Goal: Transaction & Acquisition: Purchase product/service

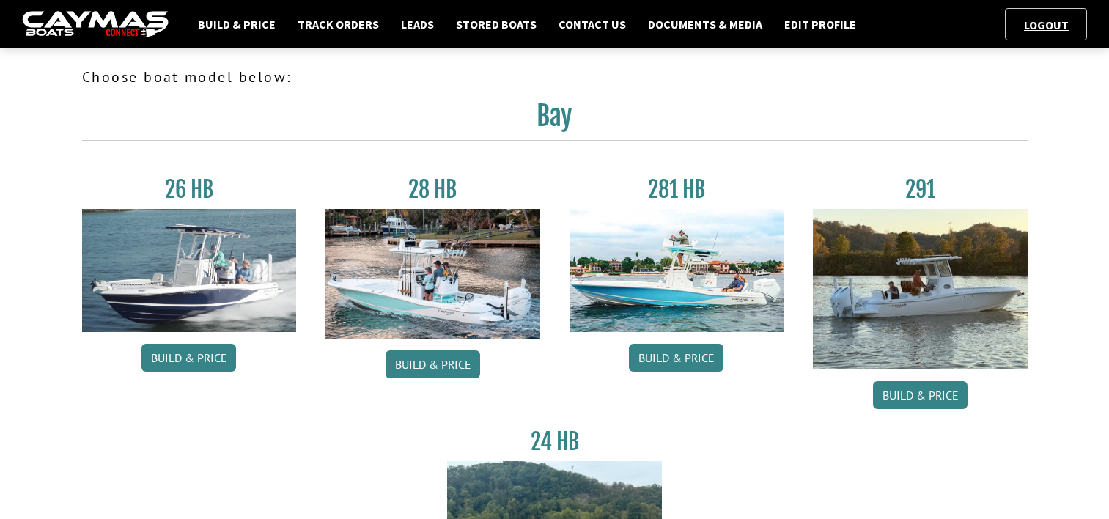
scroll to position [660, 0]
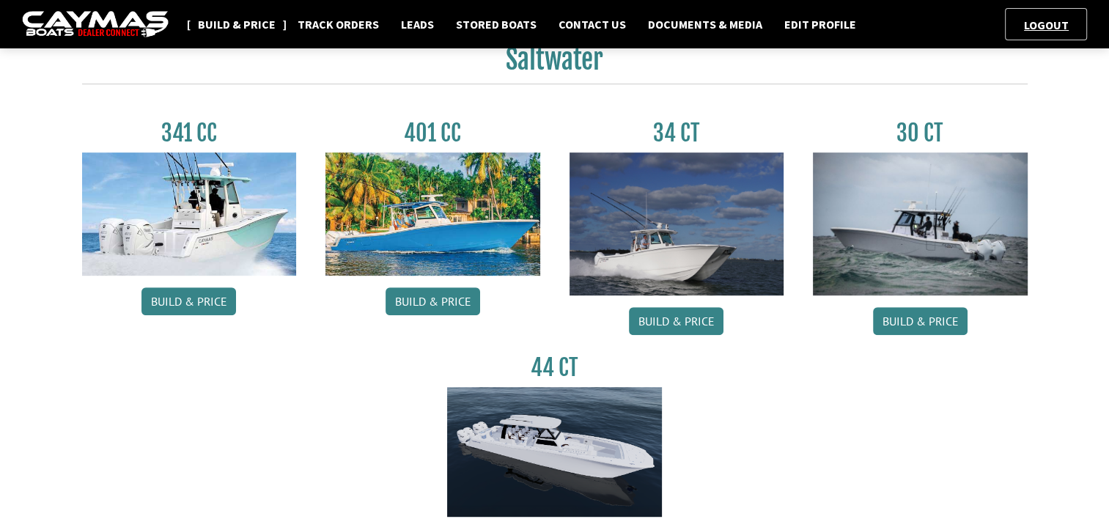
click at [238, 24] on link "Build & Price" at bounding box center [237, 24] width 92 height 19
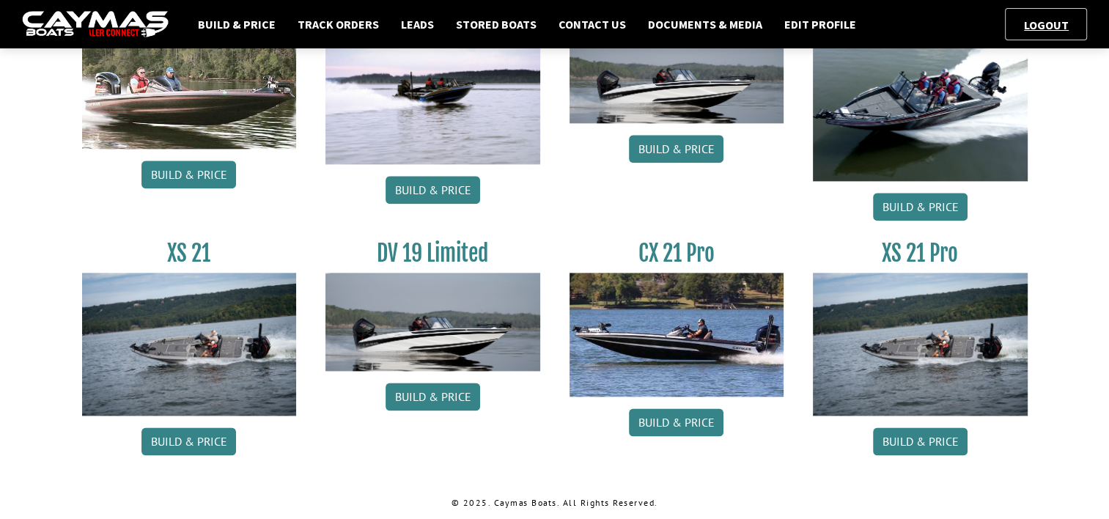
scroll to position [1812, 0]
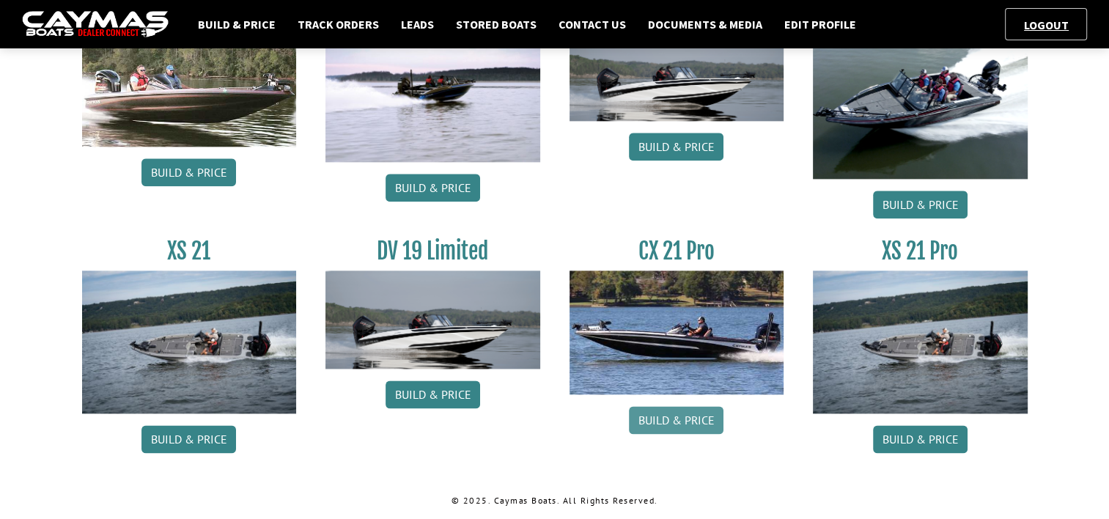
click at [672, 421] on link "Build & Price" at bounding box center [676, 420] width 95 height 28
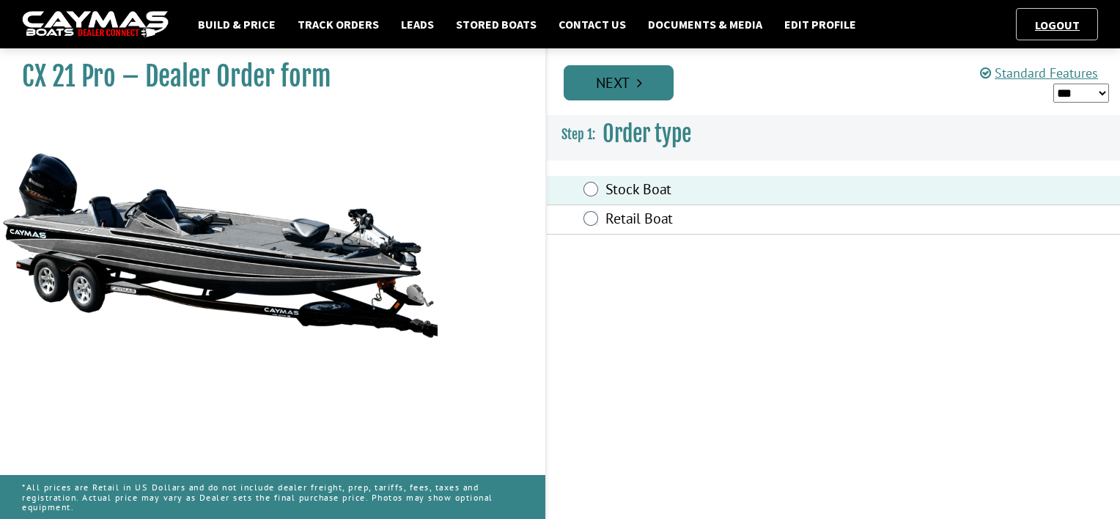
drag, startPoint x: 639, startPoint y: 106, endPoint x: 638, endPoint y: 96, distance: 10.4
click at [639, 106] on div "Prev Next" at bounding box center [833, 81] width 575 height 67
click at [638, 94] on link "Next" at bounding box center [619, 82] width 110 height 35
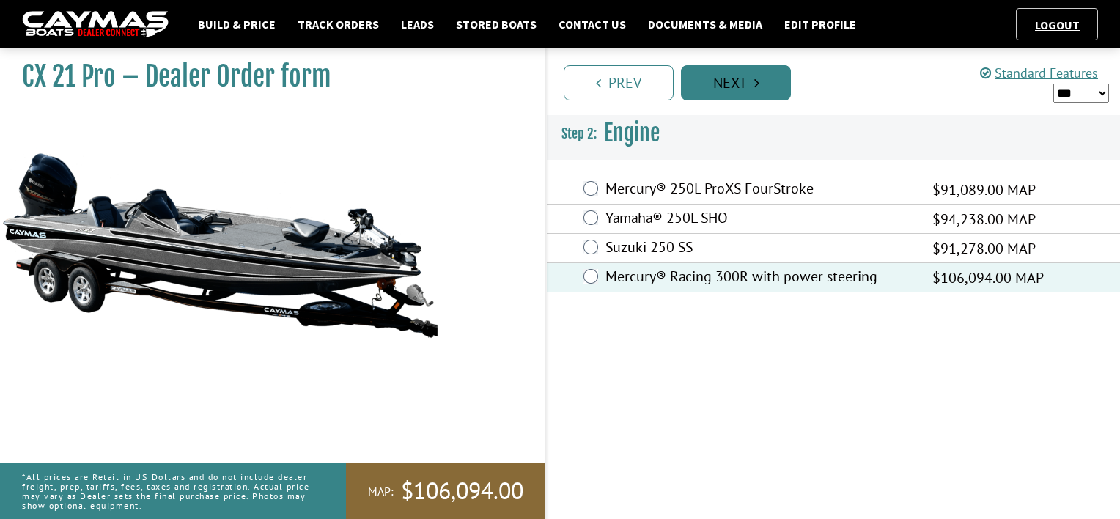
click at [728, 84] on link "Next" at bounding box center [736, 82] width 110 height 35
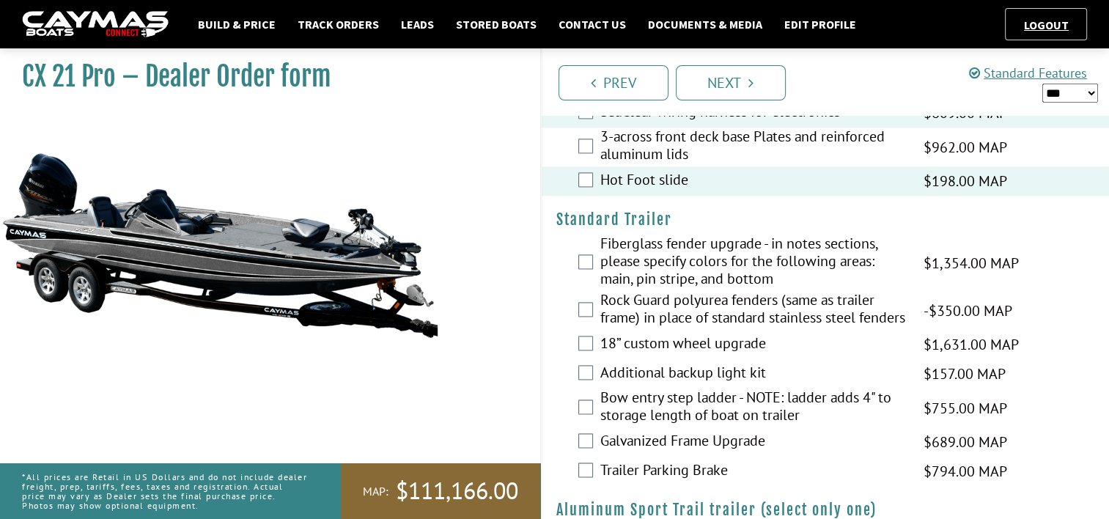
scroll to position [2126, 0]
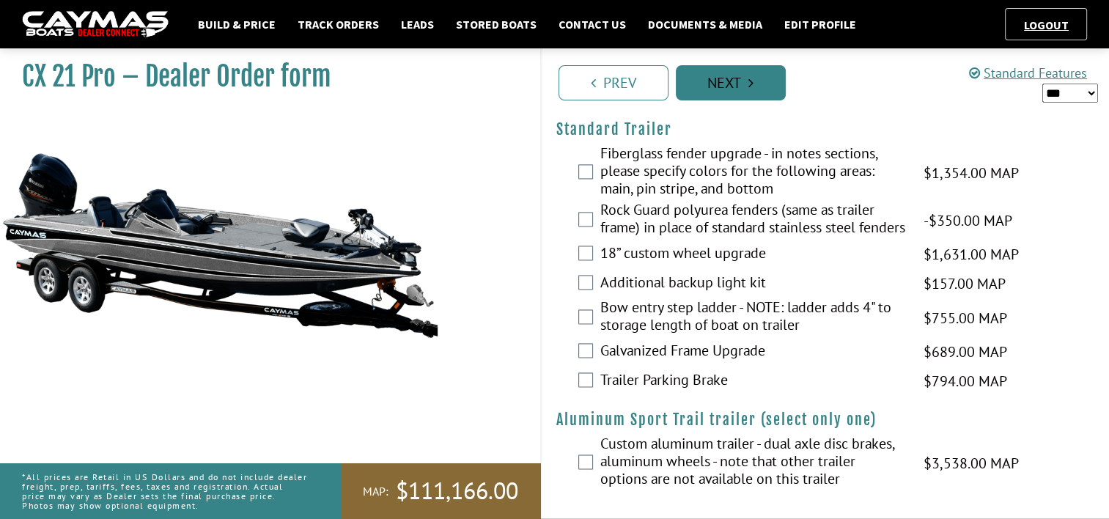
click at [749, 85] on icon "Pagination" at bounding box center [751, 83] width 5 height 15
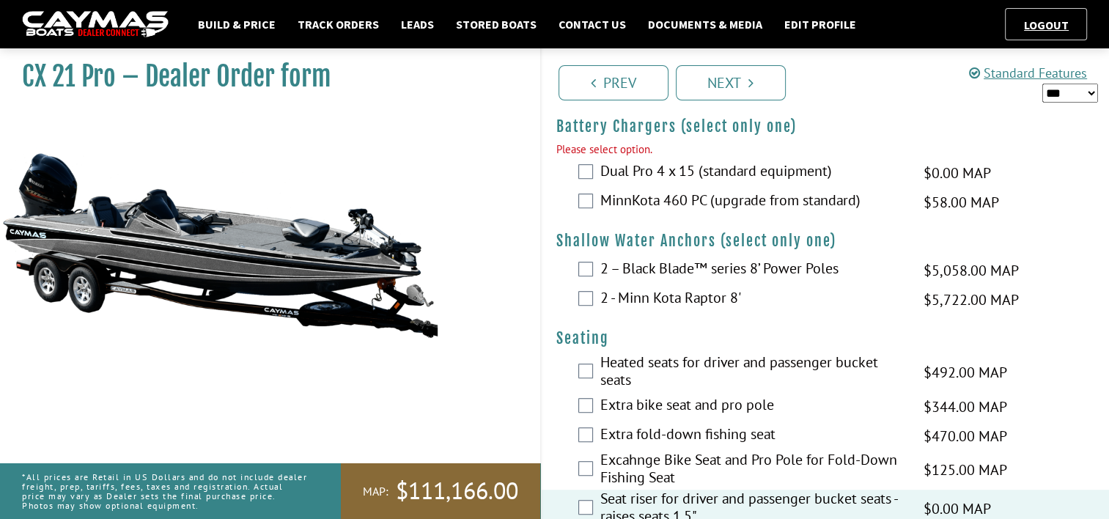
scroll to position [859, 0]
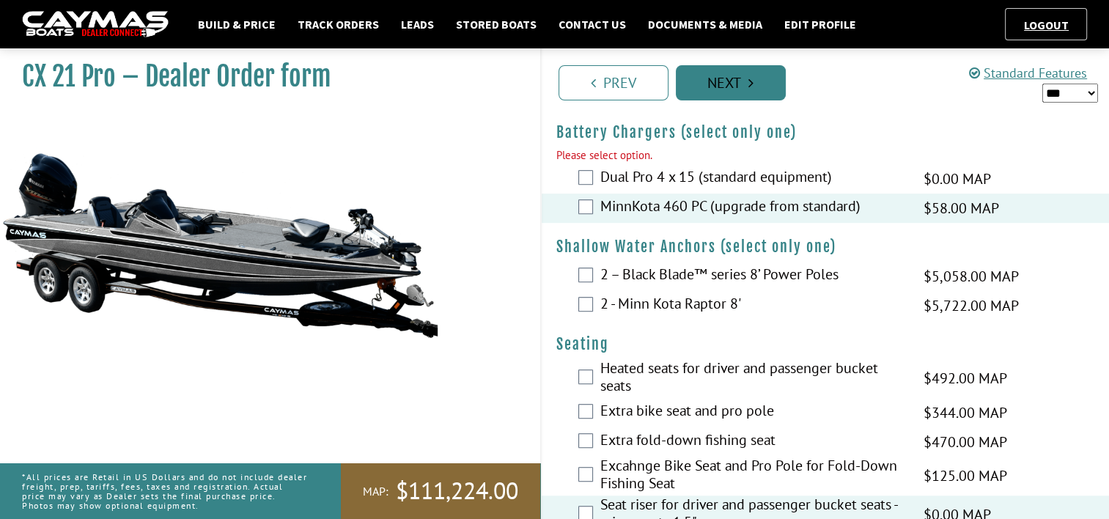
click at [727, 78] on link "Next" at bounding box center [731, 82] width 110 height 35
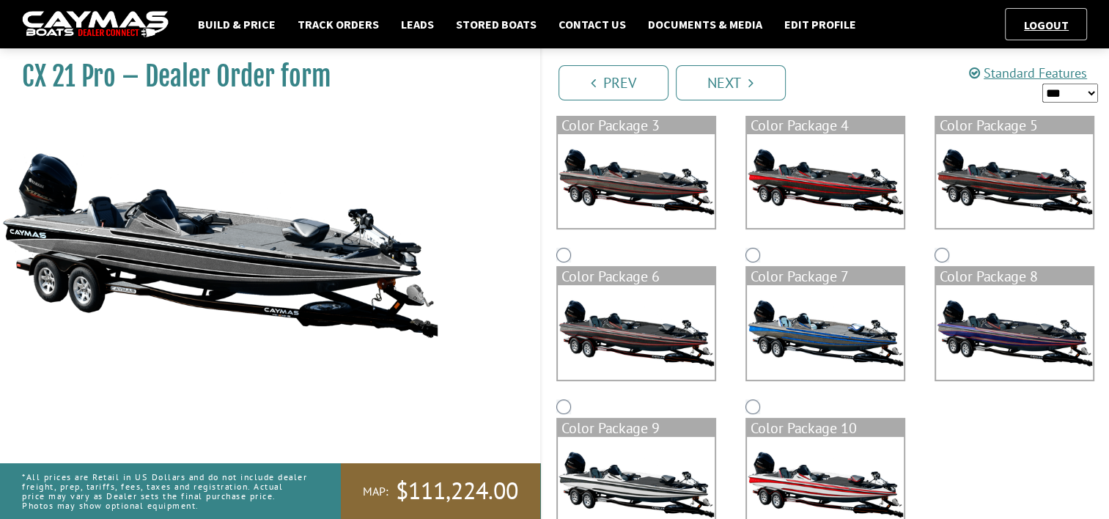
scroll to position [341, 0]
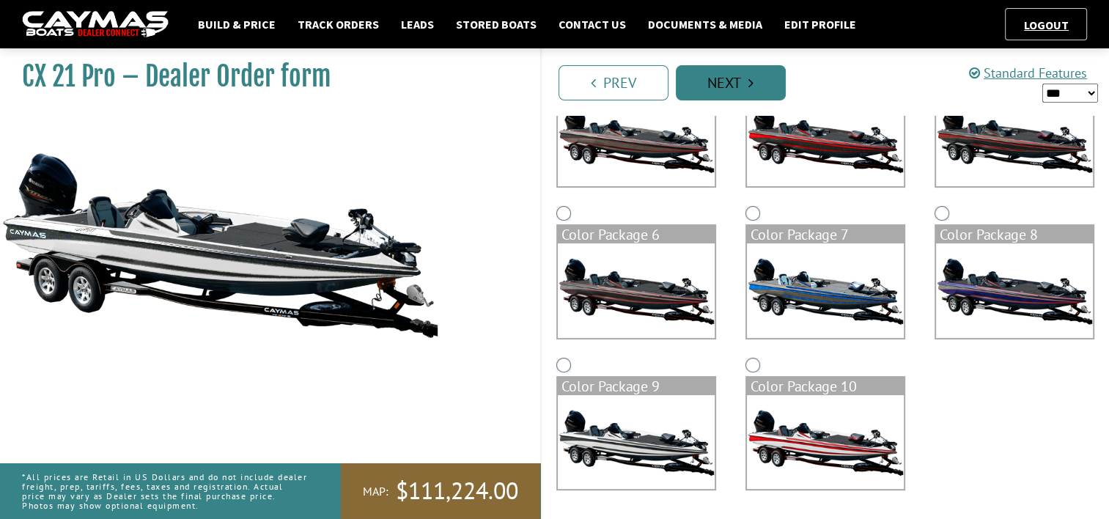
click at [729, 90] on link "Next" at bounding box center [731, 82] width 110 height 35
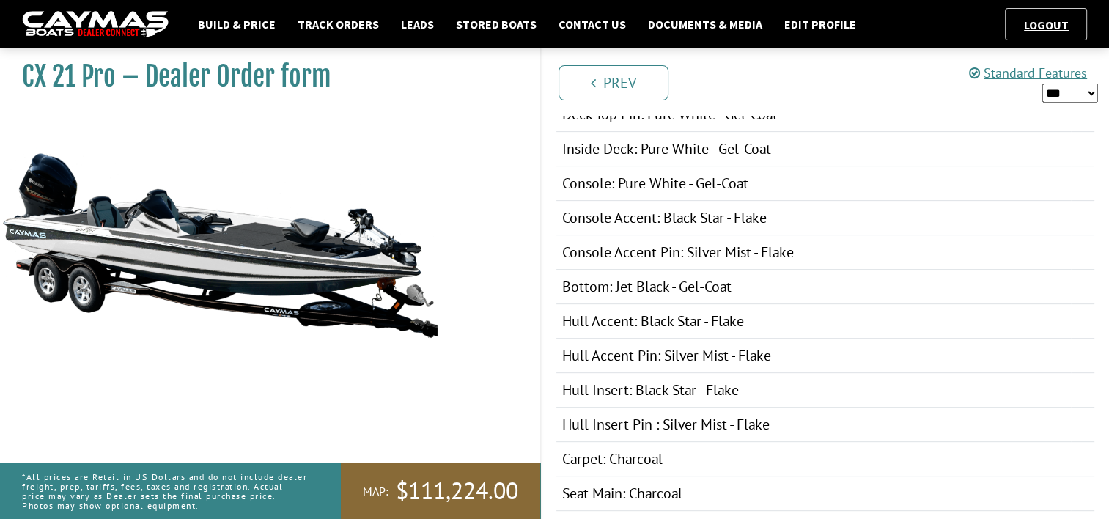
scroll to position [190, 0]
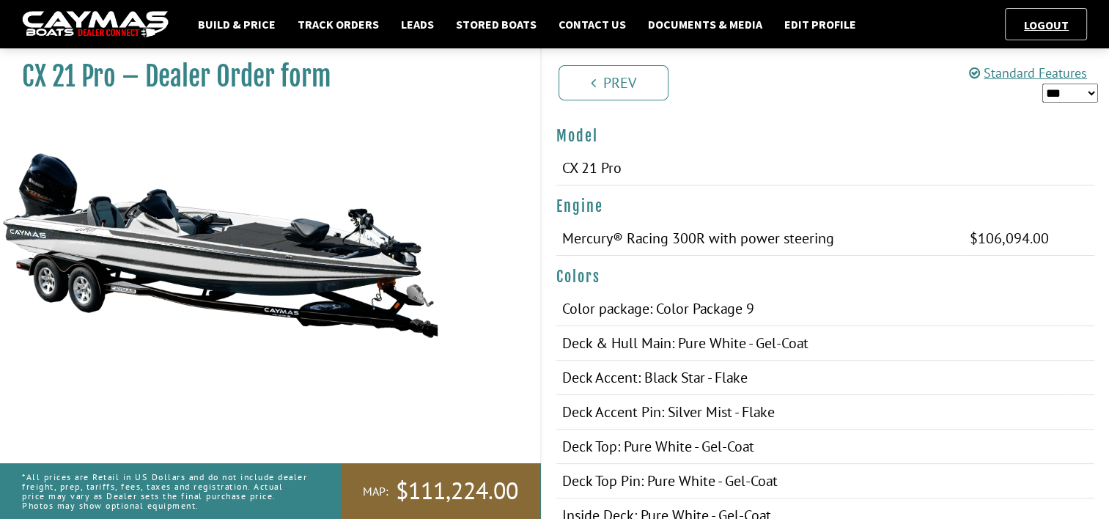
click at [1085, 89] on select "*** ****** ******" at bounding box center [1071, 93] width 56 height 19
click at [1091, 94] on select "*** ****** ******" at bounding box center [1071, 93] width 56 height 19
select select "*"
click at [1043, 84] on select "*** ****** ******" at bounding box center [1071, 93] width 56 height 19
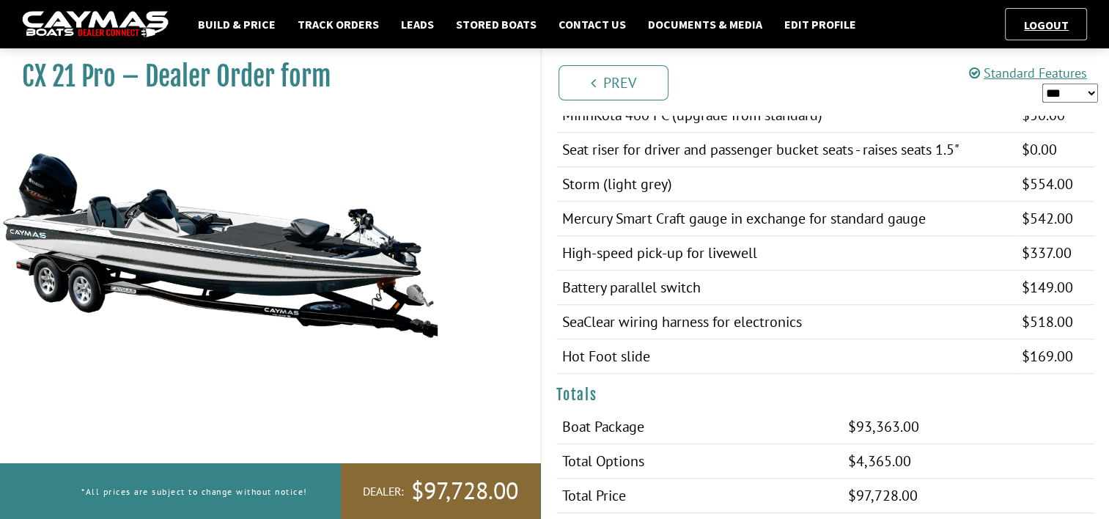
scroll to position [1290, 0]
